Goal: Information Seeking & Learning: Understand process/instructions

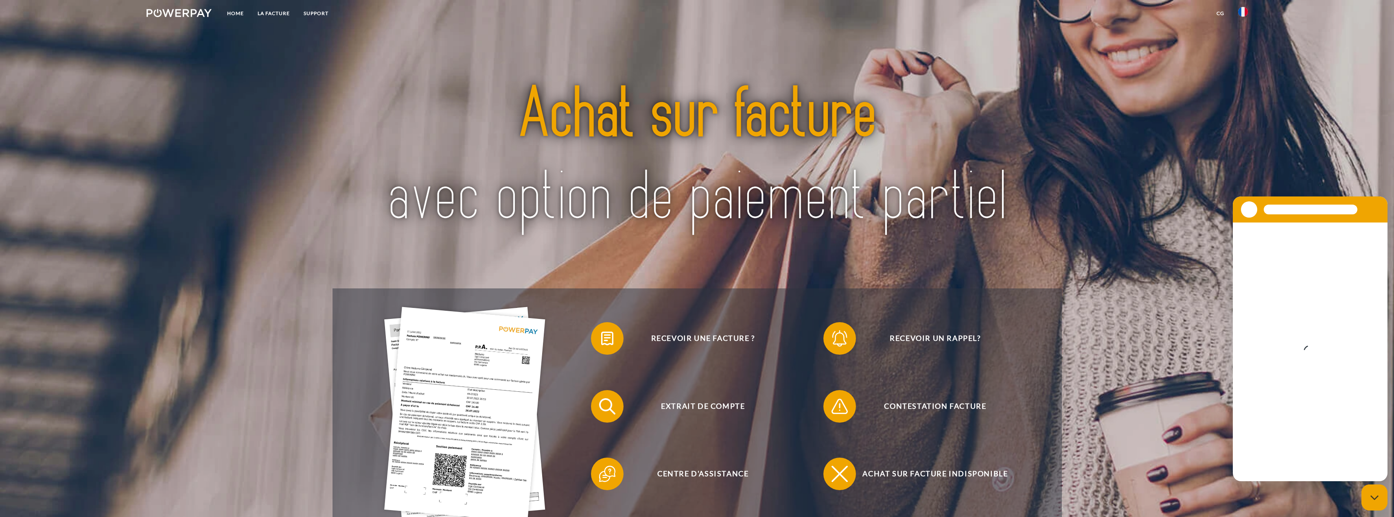
click at [1242, 10] on img at bounding box center [1243, 12] width 10 height 10
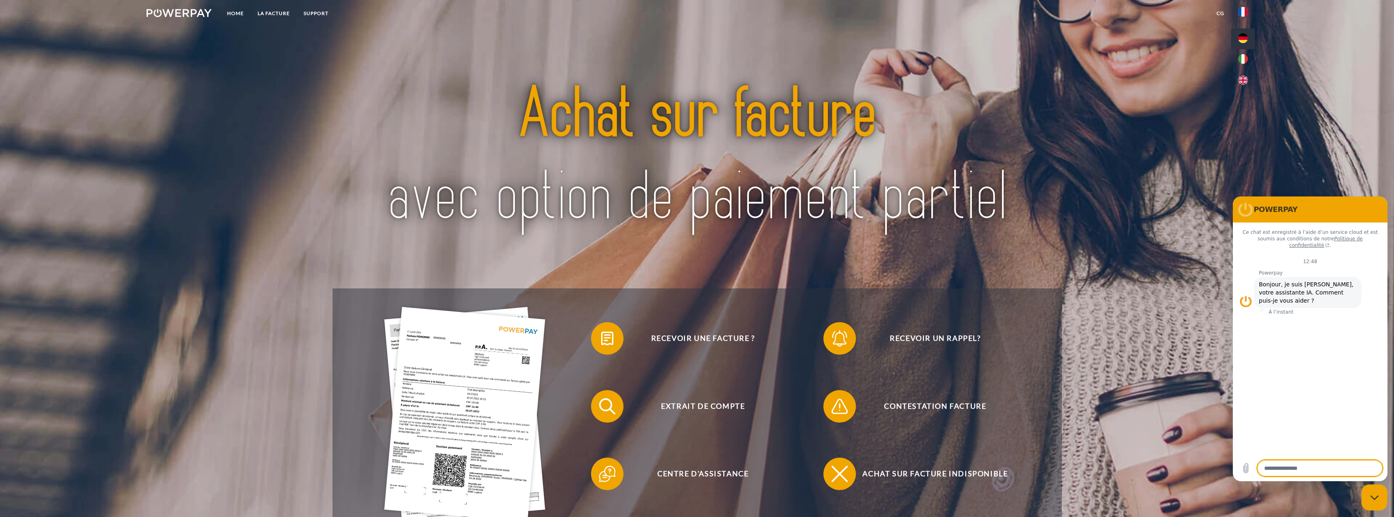
click at [1242, 37] on img at bounding box center [1243, 38] width 10 height 10
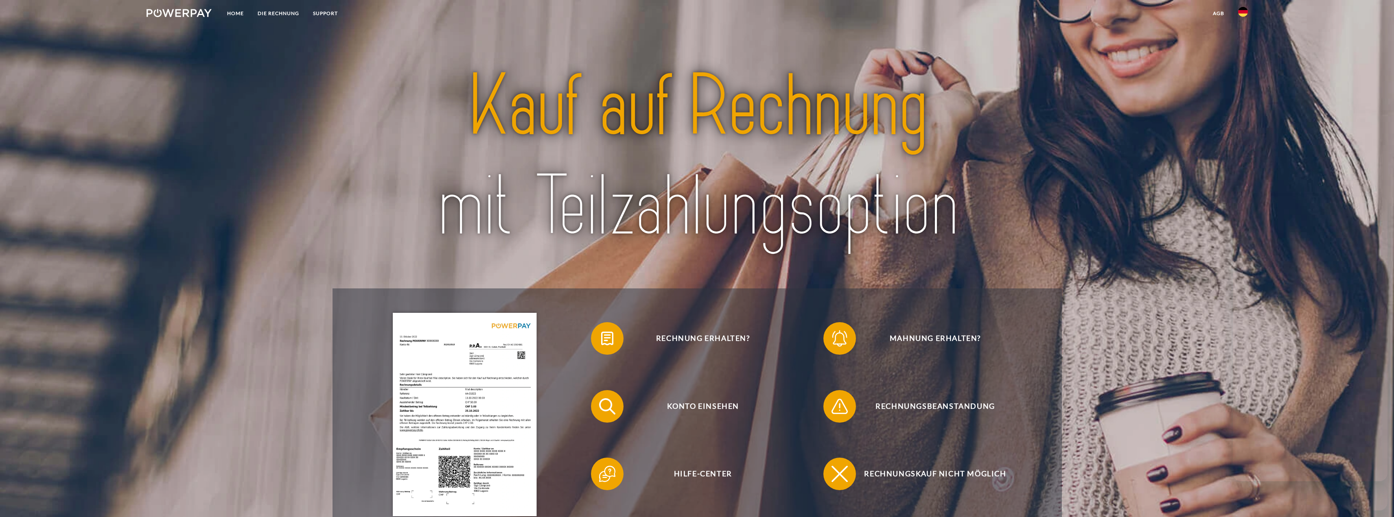
click at [1219, 12] on link "agb" at bounding box center [1218, 13] width 25 height 15
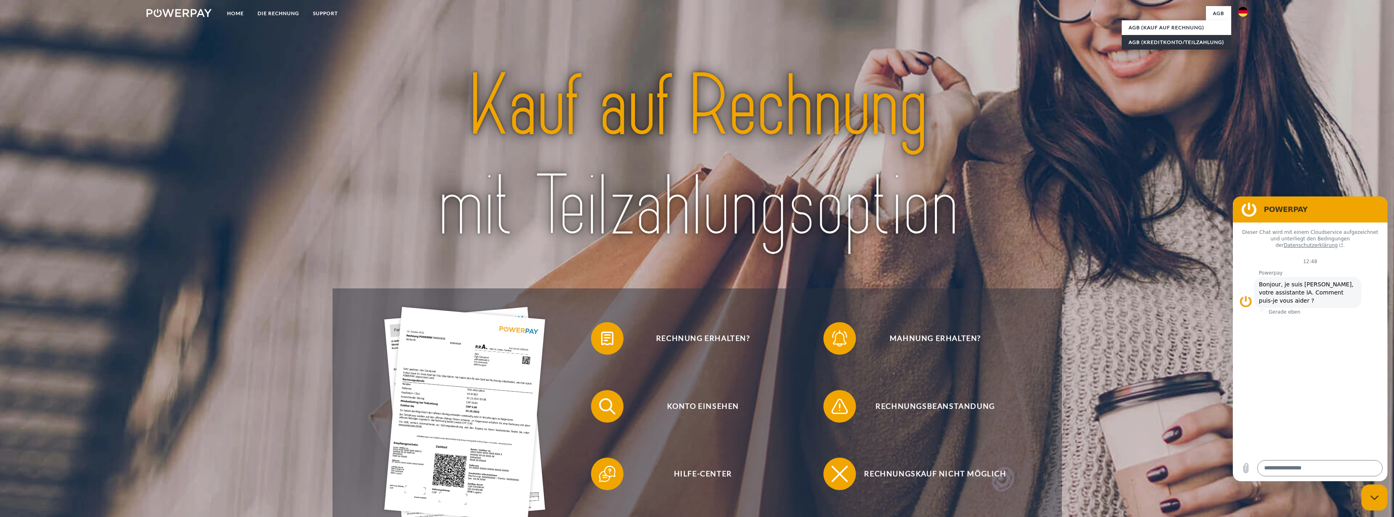
click at [1166, 41] on link "AGB (Kreditkonto/Teilzahlung)" at bounding box center [1176, 42] width 109 height 15
